Goal: Check status: Check status

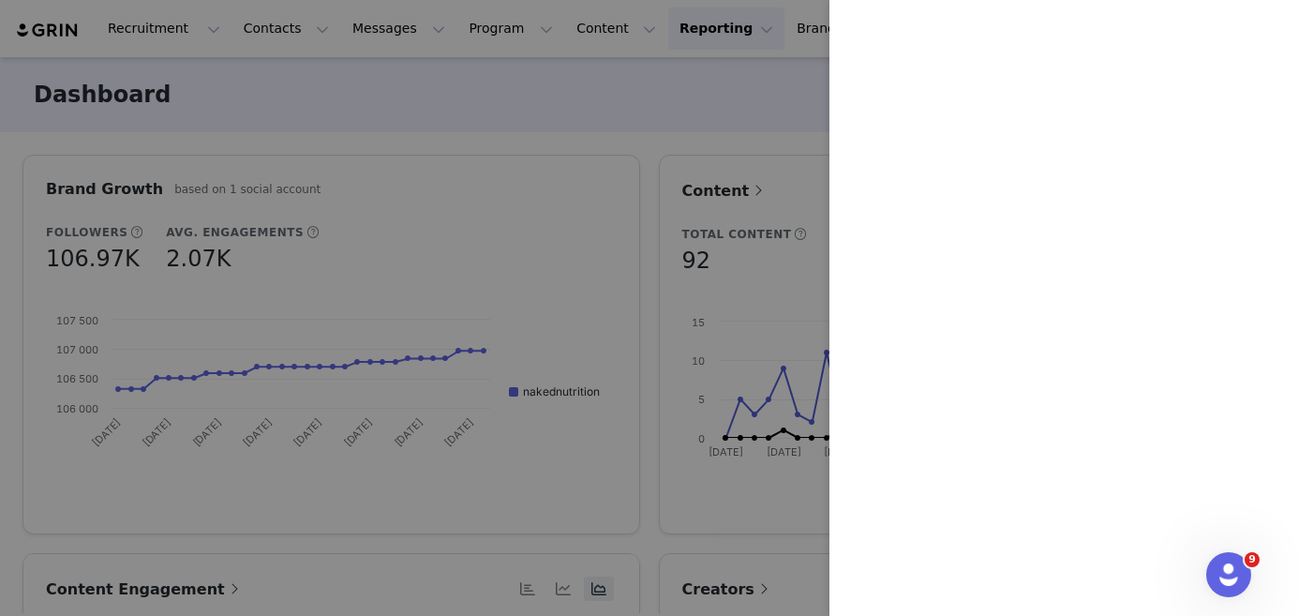
scroll to position [126, 0]
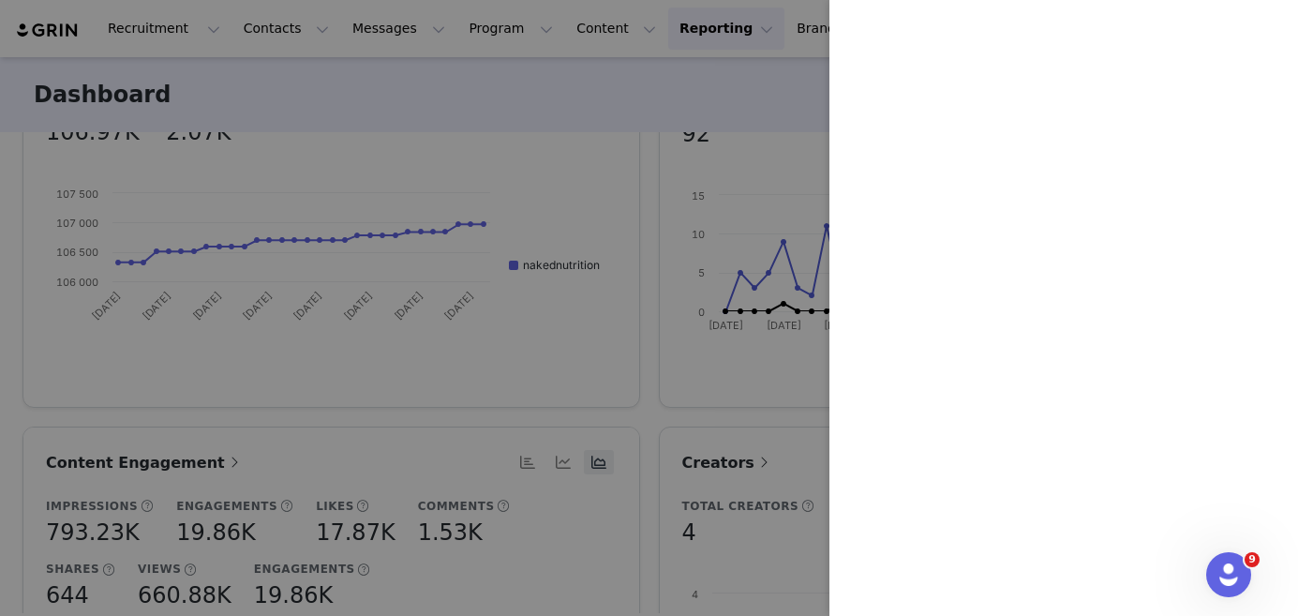
click at [565, 88] on div at bounding box center [649, 308] width 1298 height 616
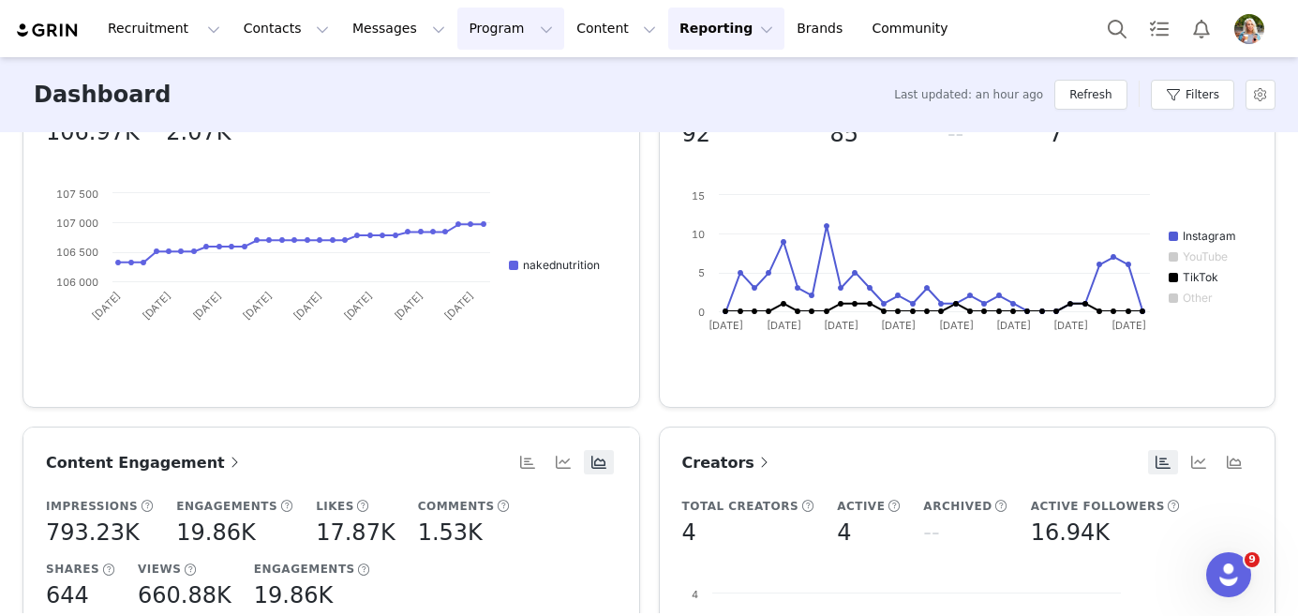
click at [487, 43] on button "Program Program" at bounding box center [510, 28] width 107 height 42
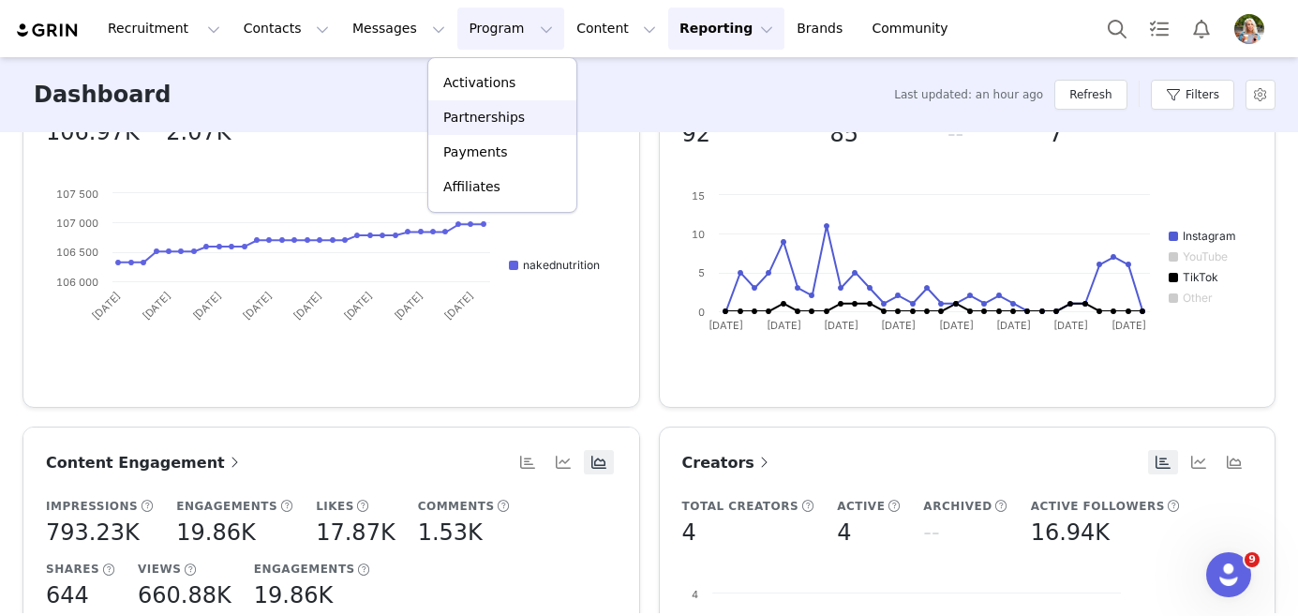
click at [471, 126] on p "Partnerships" at bounding box center [484, 118] width 82 height 20
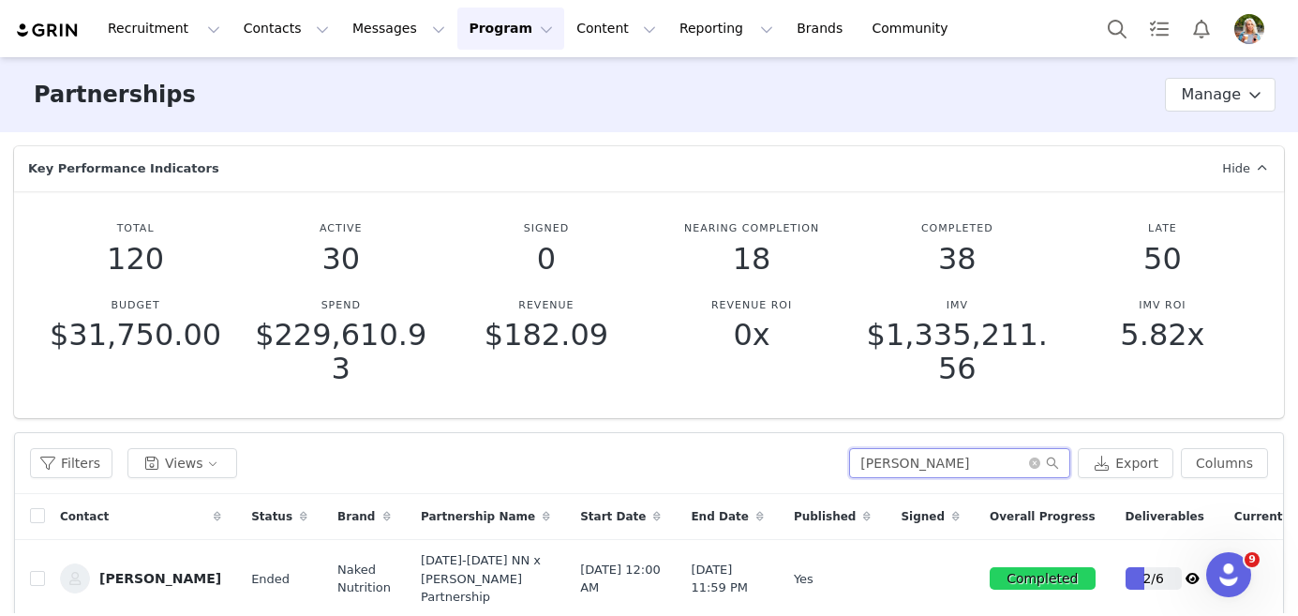
click at [978, 460] on input "[PERSON_NAME]" at bounding box center [959, 463] width 221 height 30
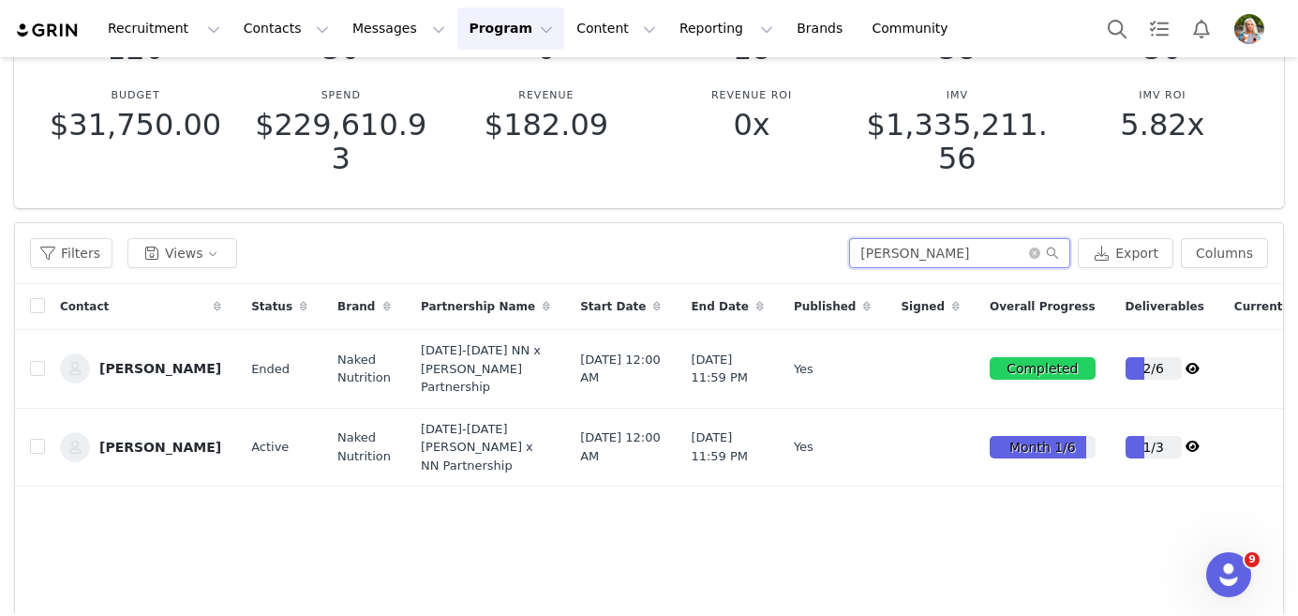
scroll to position [230, 0]
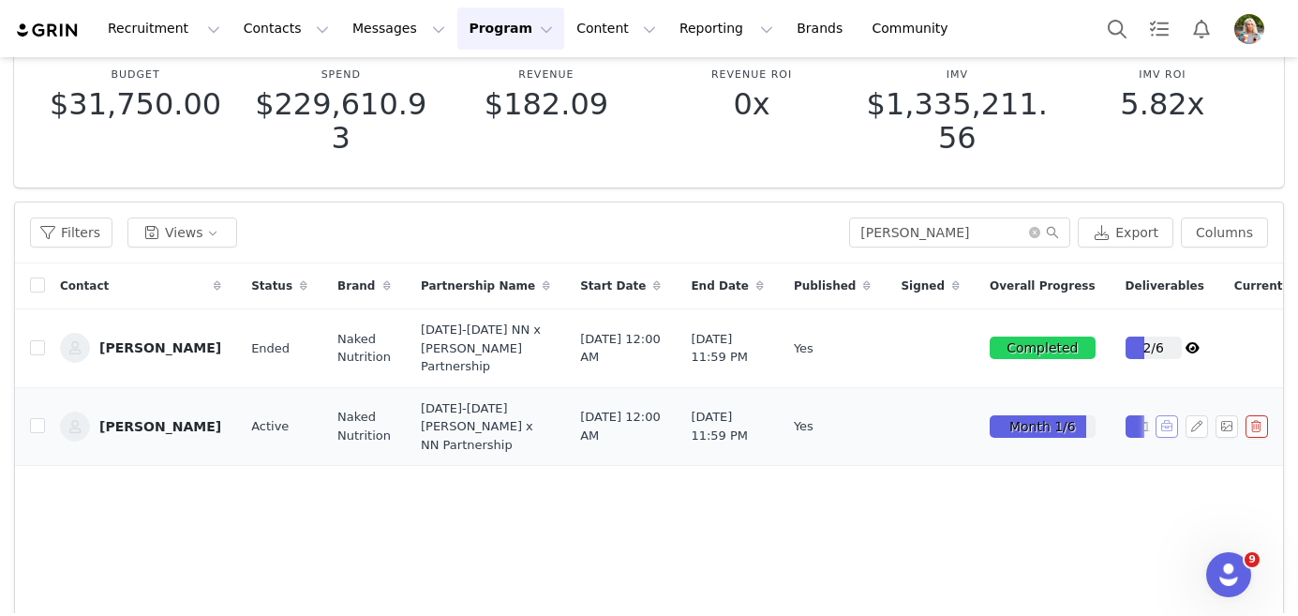
click at [1162, 438] on button "button" at bounding box center [1166, 426] width 22 height 22
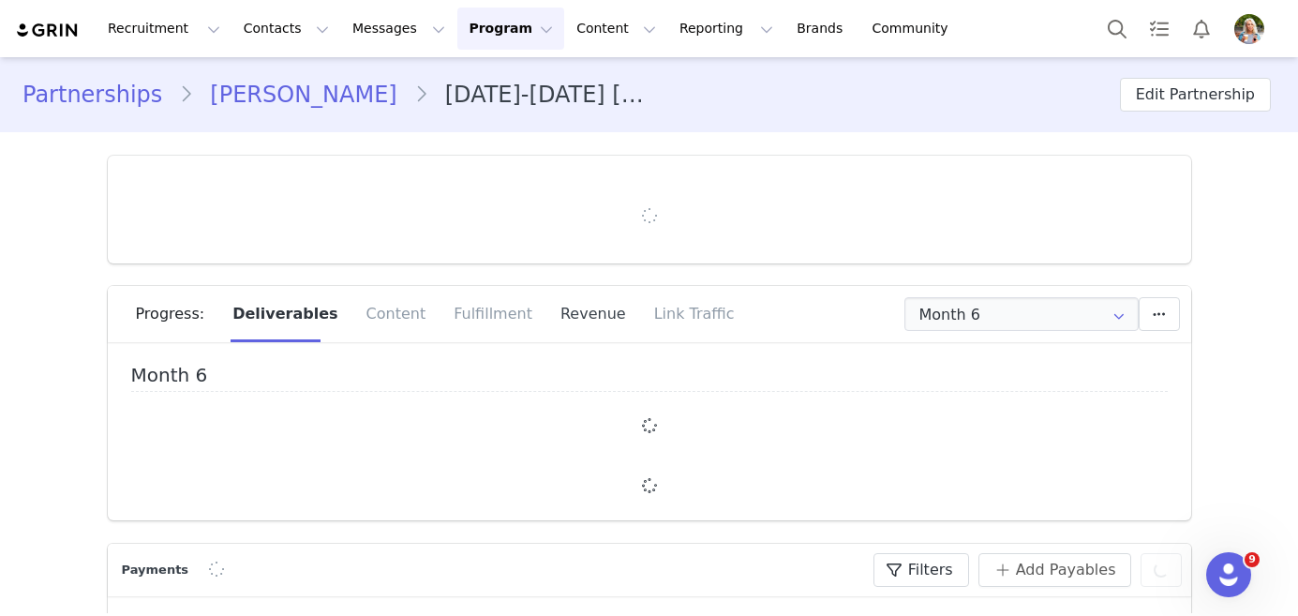
type input "+1 ([GEOGRAPHIC_DATA])"
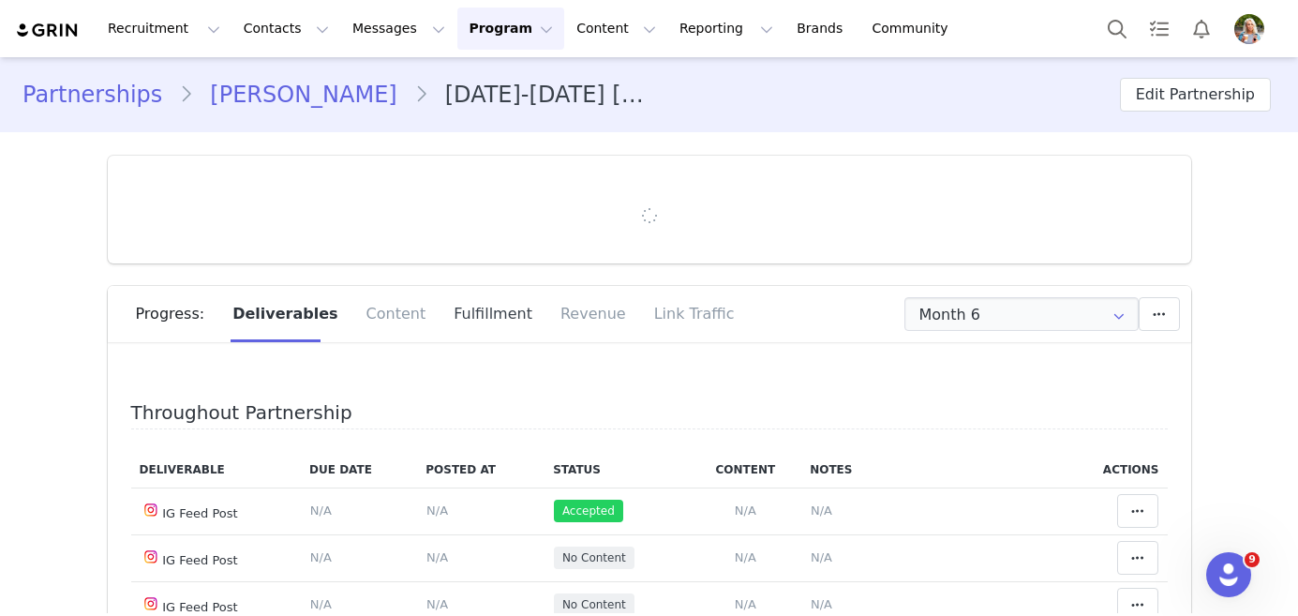
click at [481, 312] on div "Fulfillment" at bounding box center [492, 314] width 107 height 56
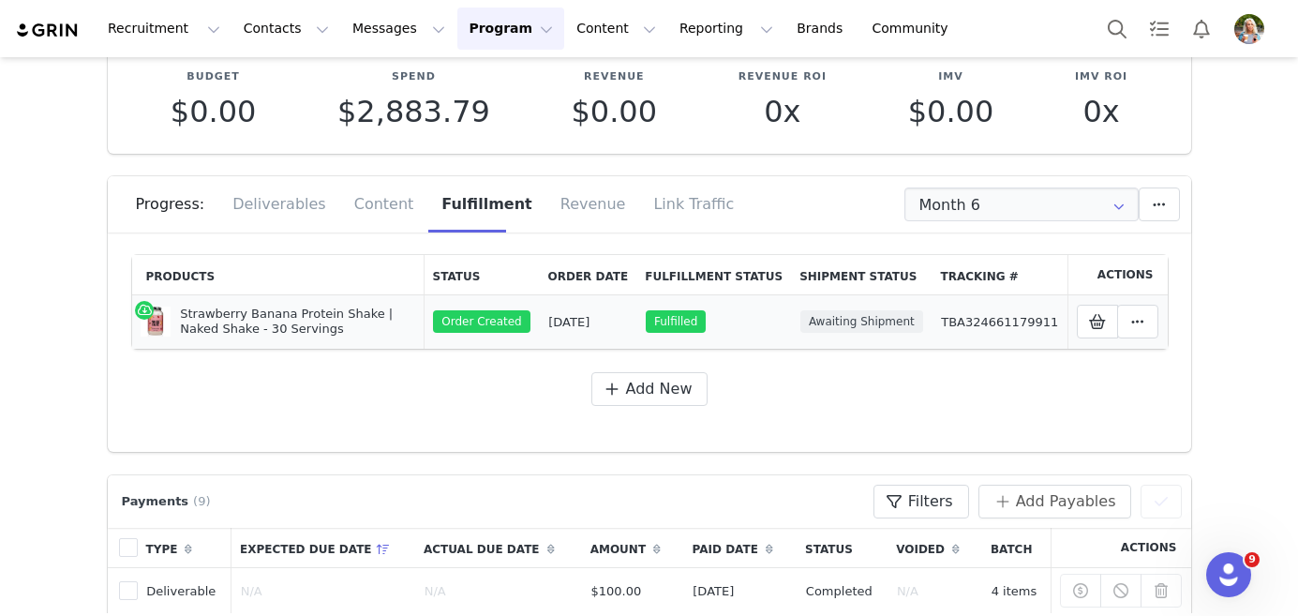
click at [973, 323] on link "TBA324661179911" at bounding box center [999, 322] width 117 height 14
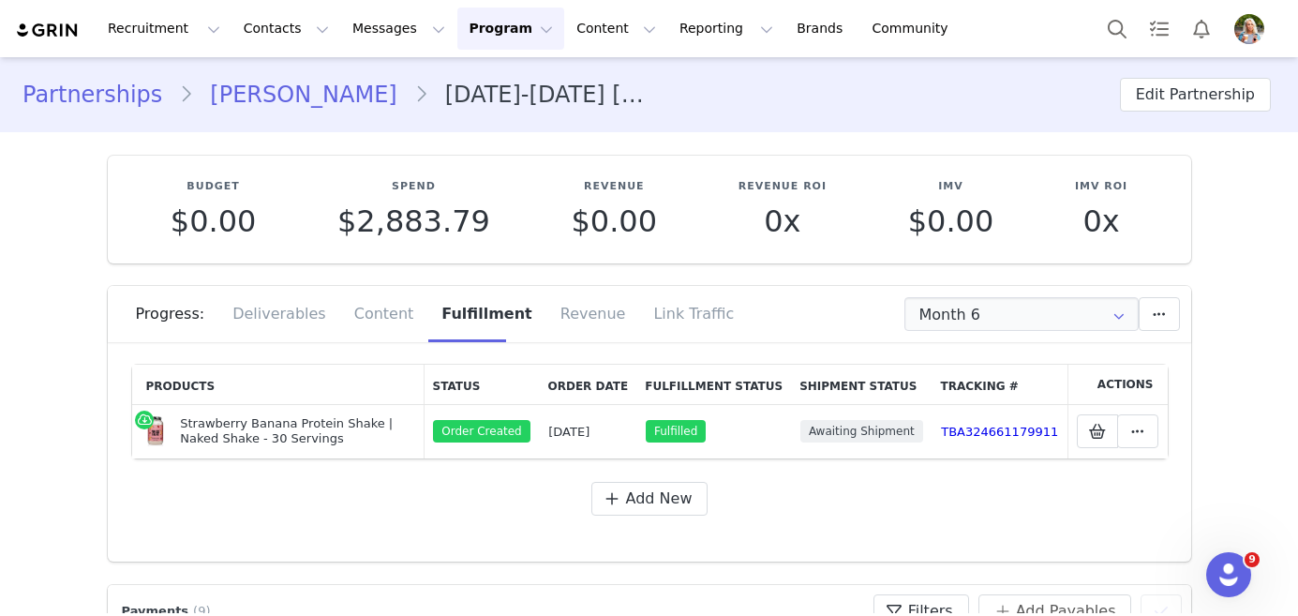
click at [119, 102] on link "Partnerships" at bounding box center [100, 95] width 156 height 34
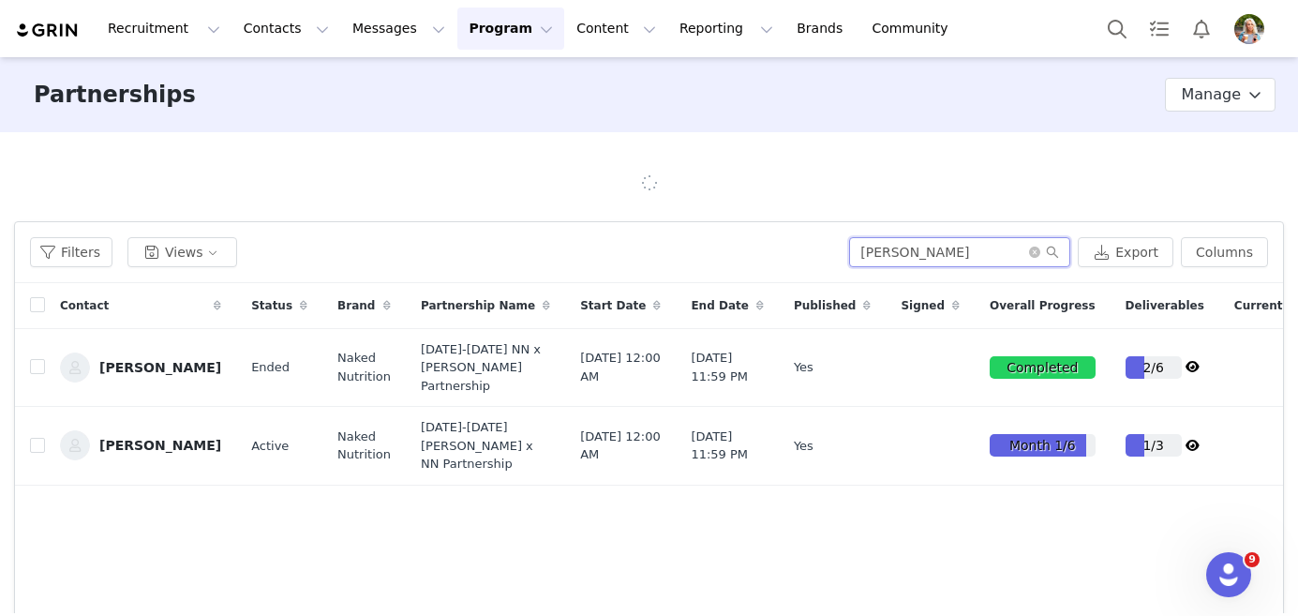
click at [951, 251] on input "[PERSON_NAME]" at bounding box center [959, 252] width 221 height 30
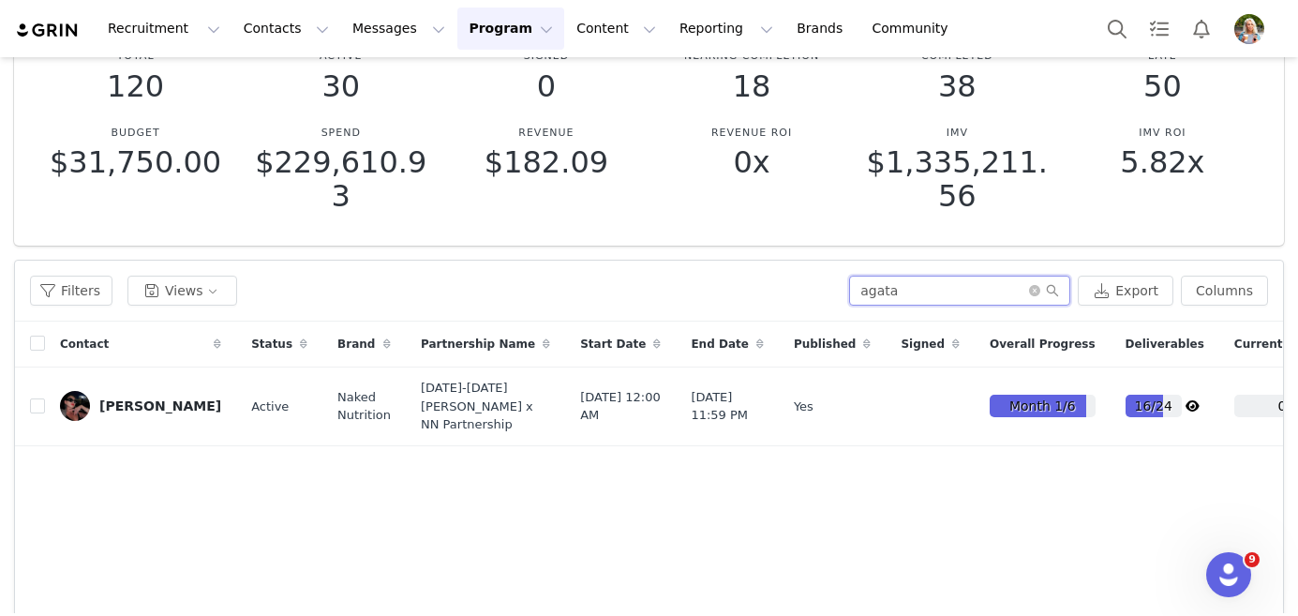
scroll to position [199, 0]
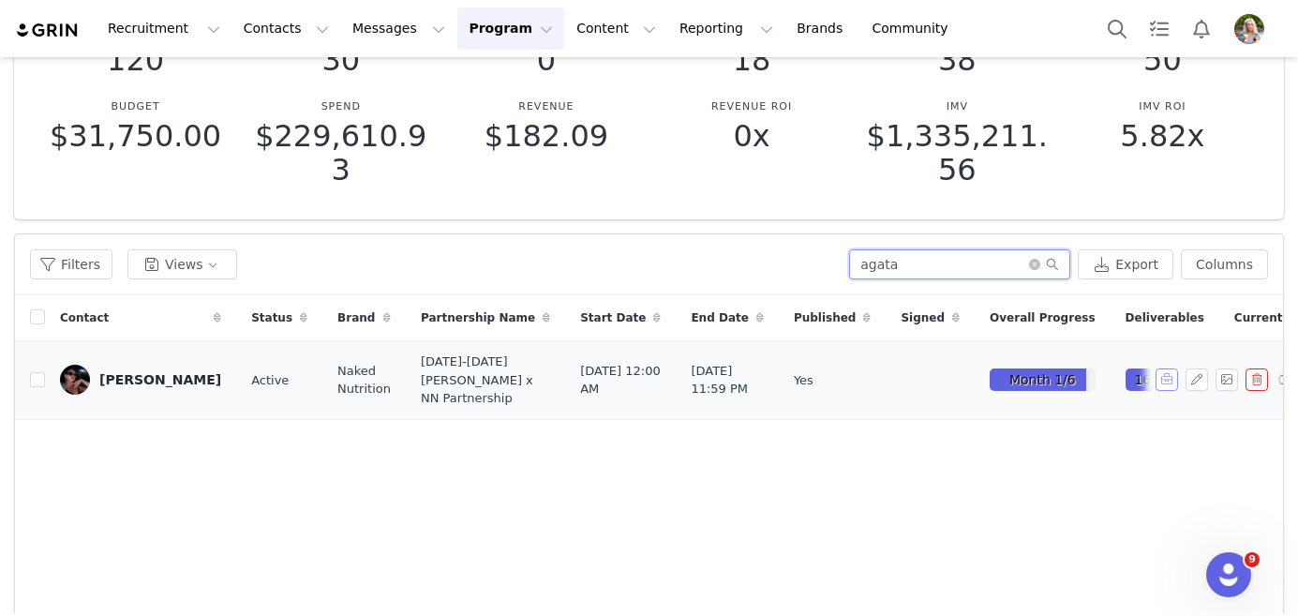
type input "agata"
click at [1166, 383] on button "button" at bounding box center [1166, 379] width 22 height 22
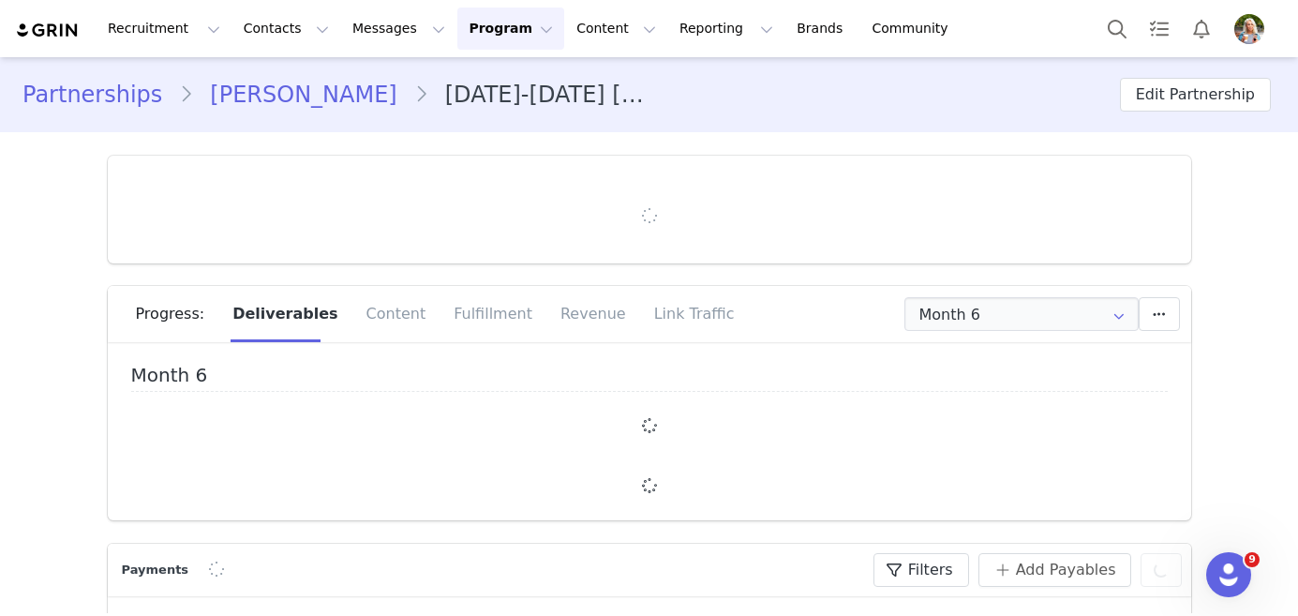
type input "+1 ([GEOGRAPHIC_DATA])"
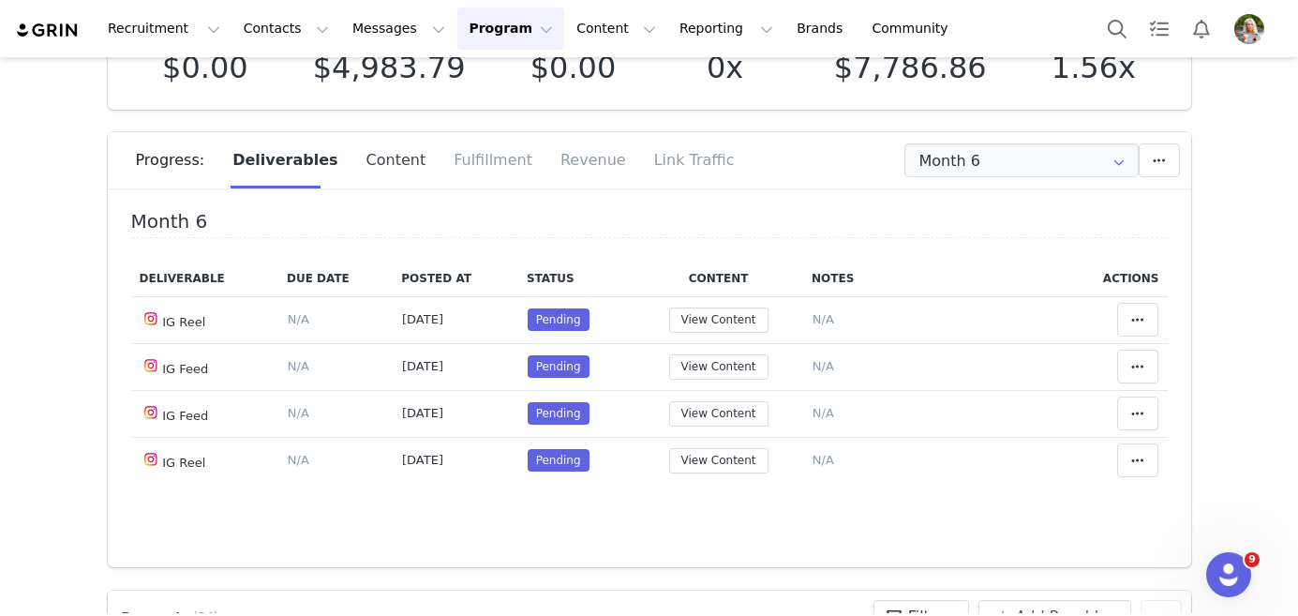
scroll to position [155, 0]
click at [366, 157] on div "Content" at bounding box center [396, 159] width 88 height 56
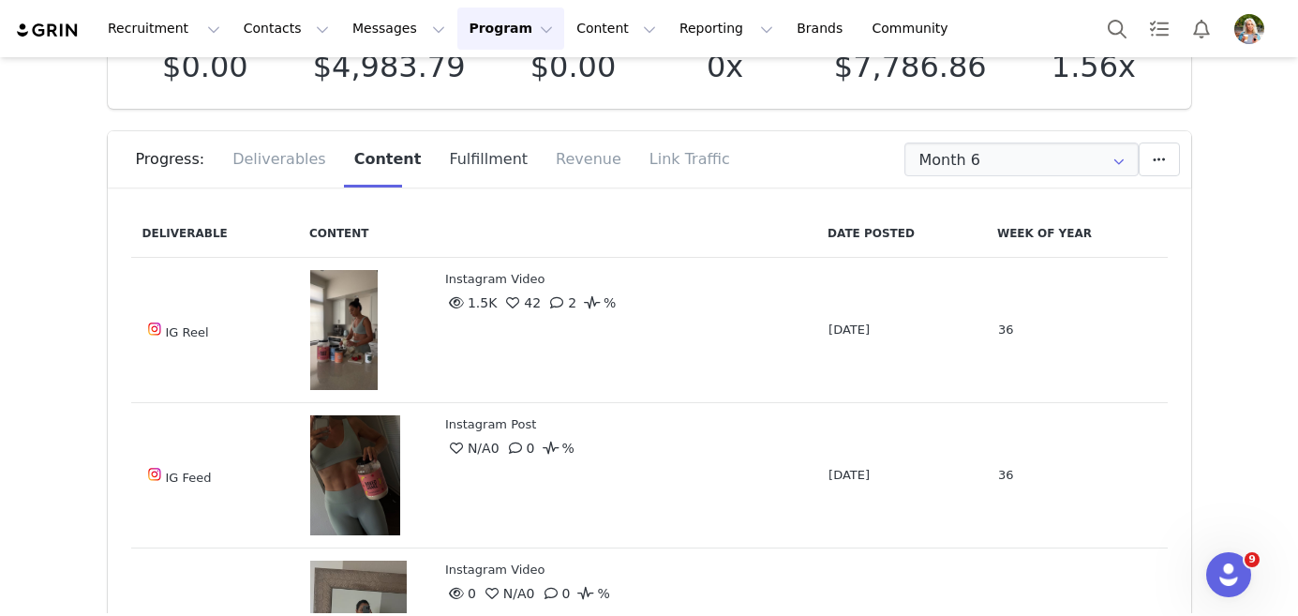
click at [483, 166] on div "Fulfillment" at bounding box center [488, 159] width 107 height 56
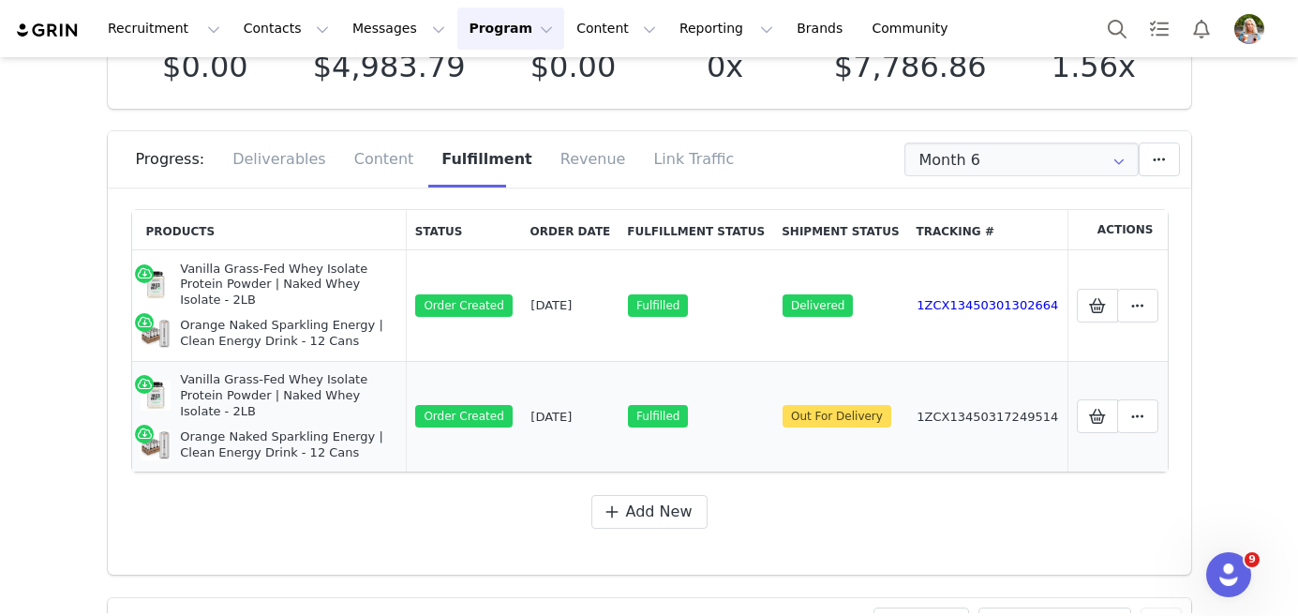
click at [993, 409] on link "1ZCX13450317249514" at bounding box center [986, 416] width 141 height 14
